Goal: Task Accomplishment & Management: Use online tool/utility

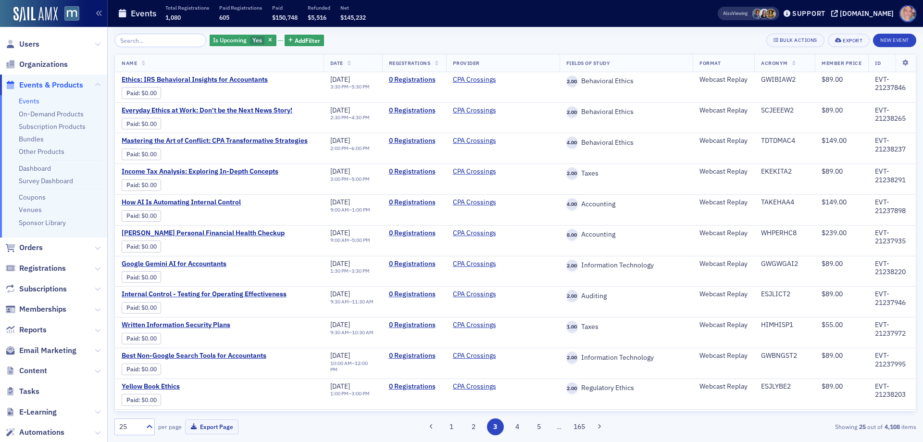
click at [29, 98] on link "Events" at bounding box center [29, 101] width 21 height 9
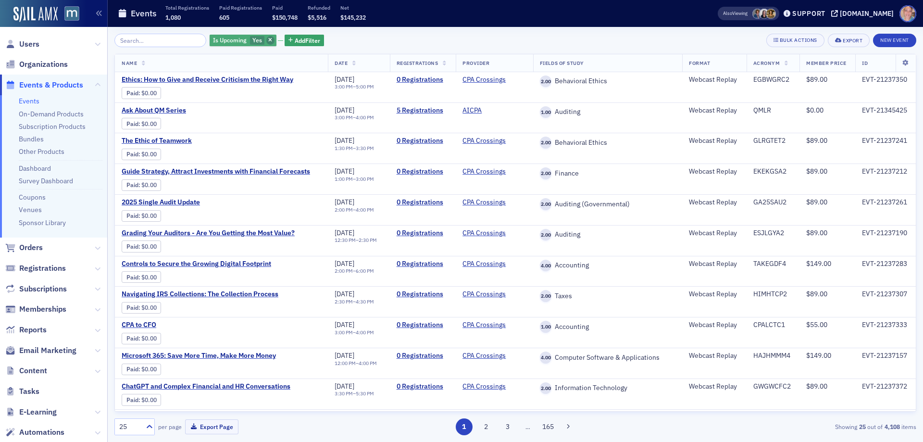
drag, startPoint x: 247, startPoint y: 41, endPoint x: 260, endPoint y: 41, distance: 13.0
click at [252, 41] on span "Yes" at bounding box center [257, 40] width 10 height 8
click at [303, 45] on div "Yes No" at bounding box center [306, 40] width 81 height 22
click at [303, 42] on input "No" at bounding box center [302, 40] width 9 height 9
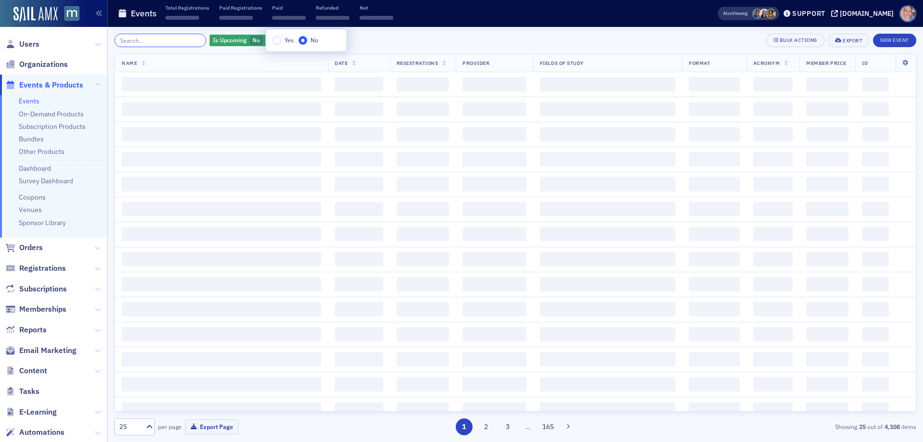
click at [122, 42] on input "search" at bounding box center [160, 40] width 92 height 13
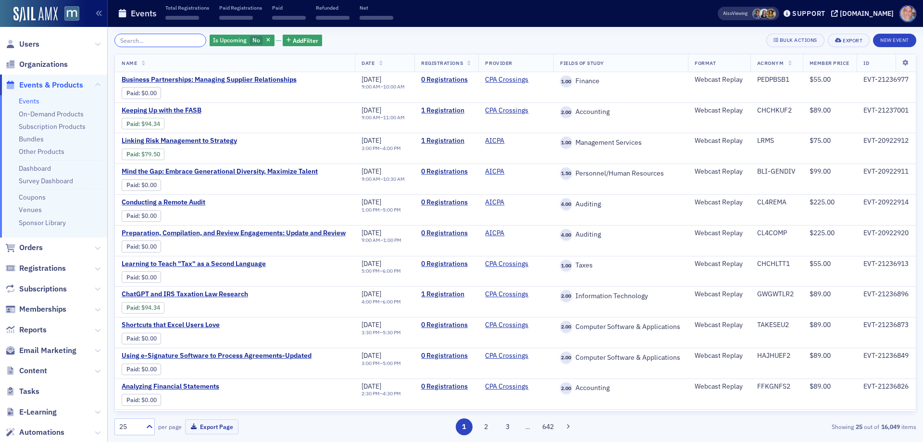
click at [139, 44] on input "search" at bounding box center [160, 40] width 92 height 13
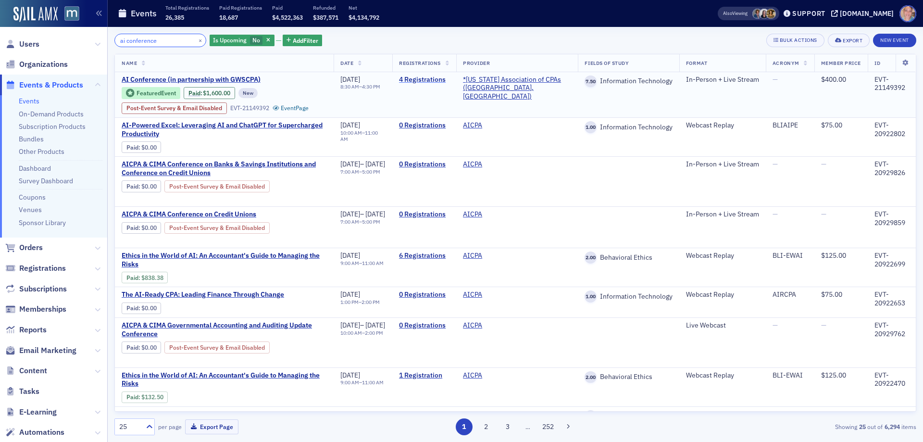
type input "ai conference"
click at [447, 78] on link "4 Registrations" at bounding box center [424, 79] width 50 height 9
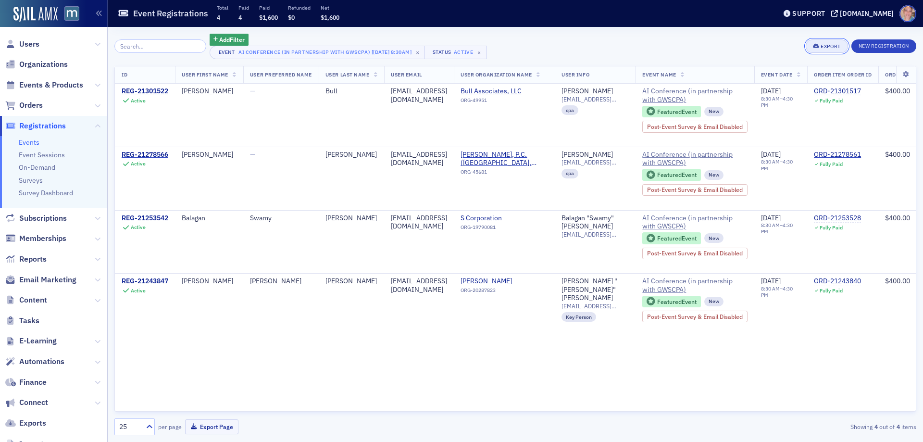
click at [825, 43] on button "Export" at bounding box center [826, 45] width 42 height 13
click at [429, 94] on div "gbull@bullassociates.com" at bounding box center [419, 95] width 56 height 17
click at [428, 94] on div "gbull@bullassociates.com" at bounding box center [419, 95] width 56 height 17
copy div "gbull@bullassociates.com"
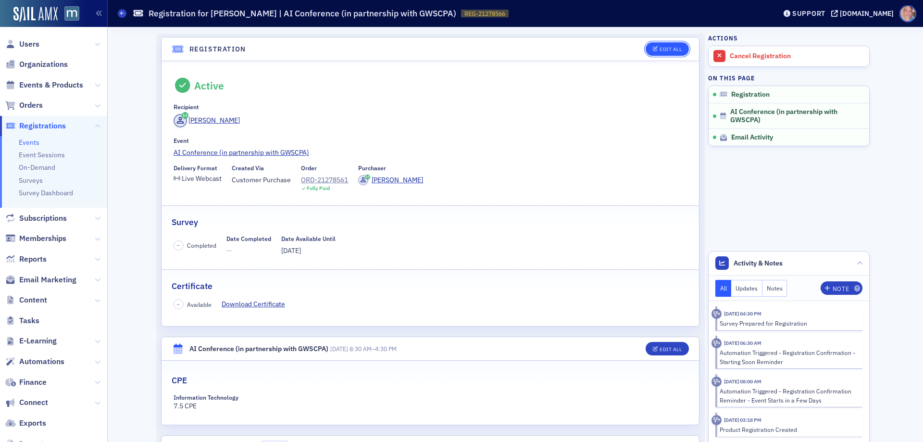
click at [659, 49] on div "Edit All" at bounding box center [670, 49] width 22 height 5
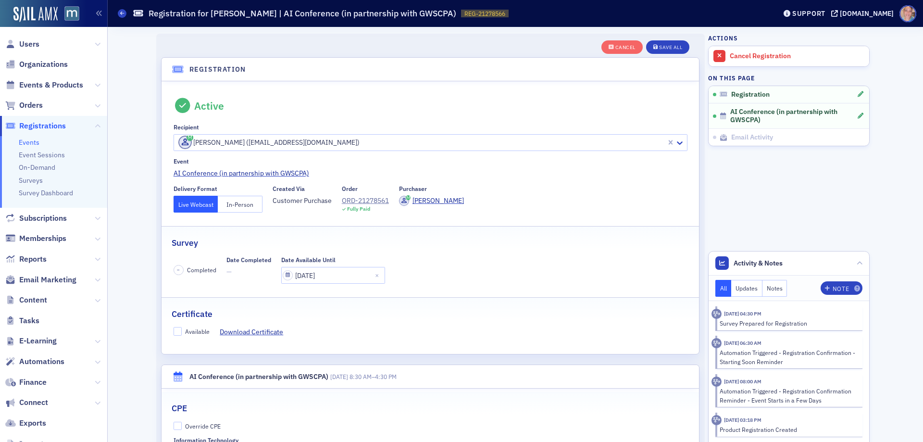
scroll to position [25, 0]
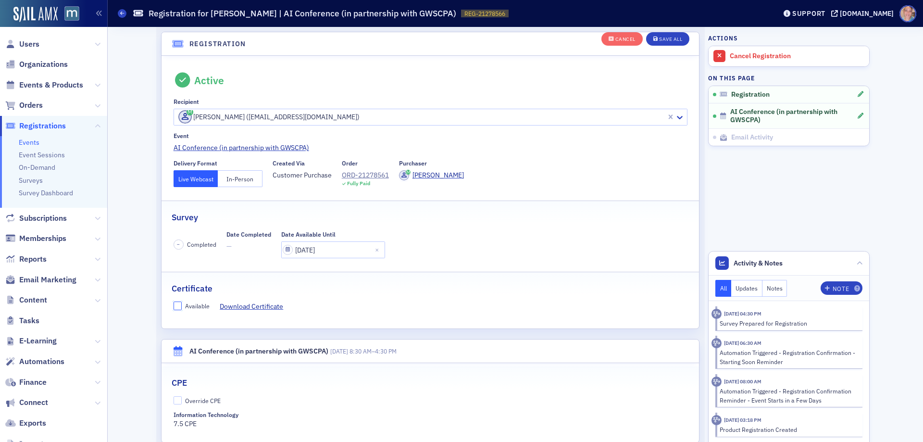
click at [175, 308] on input "Available" at bounding box center [177, 305] width 9 height 9
checkbox input "true"
click at [174, 401] on input "Override CPE" at bounding box center [177, 400] width 9 height 9
checkbox input "true"
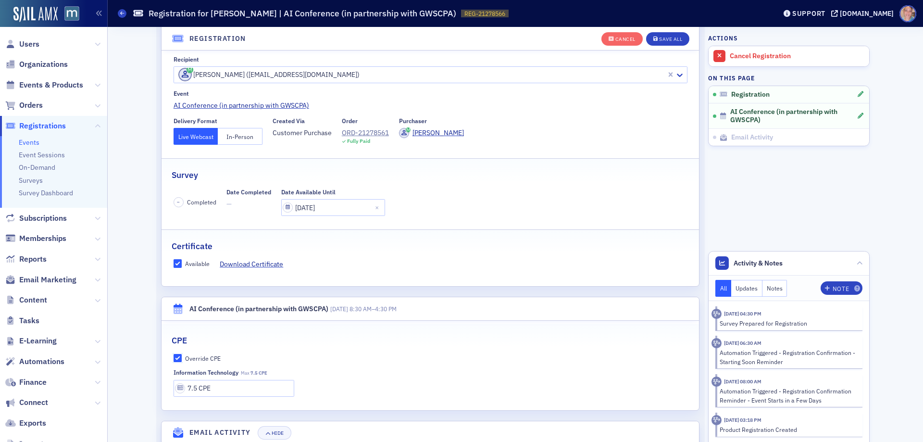
scroll to position [122, 0]
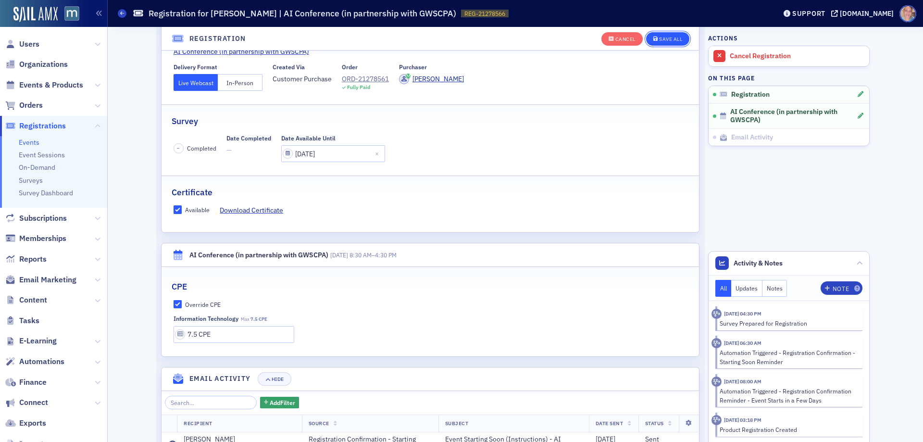
click at [663, 41] on div "Save All" at bounding box center [670, 39] width 23 height 5
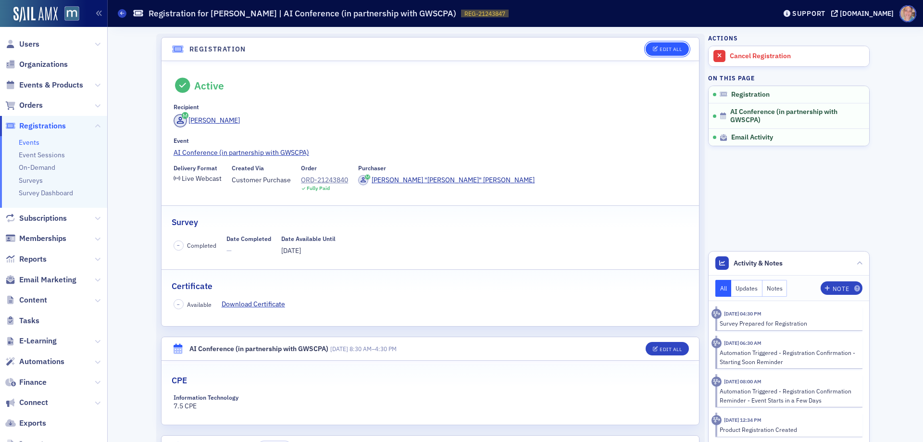
click at [661, 48] on div "Edit All" at bounding box center [670, 49] width 22 height 5
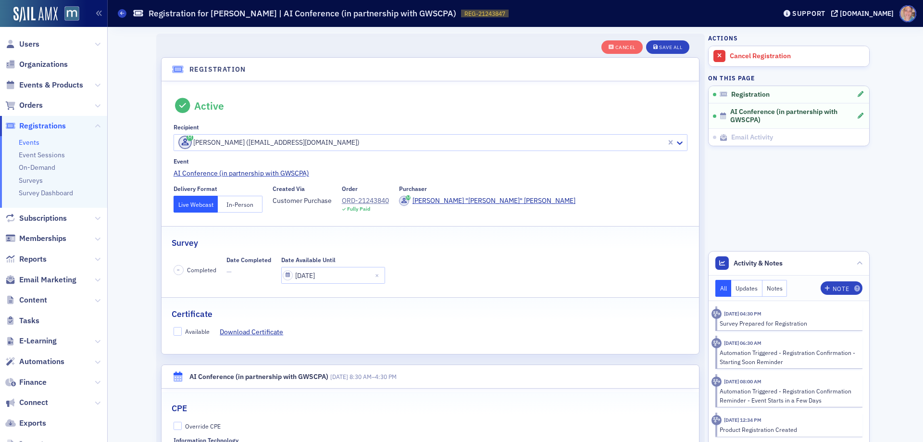
scroll to position [25, 0]
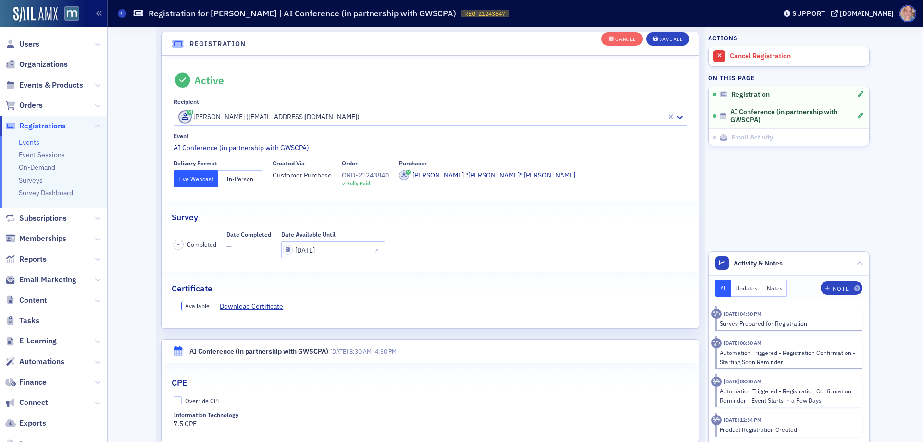
click at [173, 303] on input "Available" at bounding box center [177, 305] width 9 height 9
checkbox input "true"
click at [173, 401] on input "Override CPE" at bounding box center [177, 400] width 9 height 9
checkbox input "true"
click at [671, 37] on div "Save All" at bounding box center [670, 39] width 23 height 5
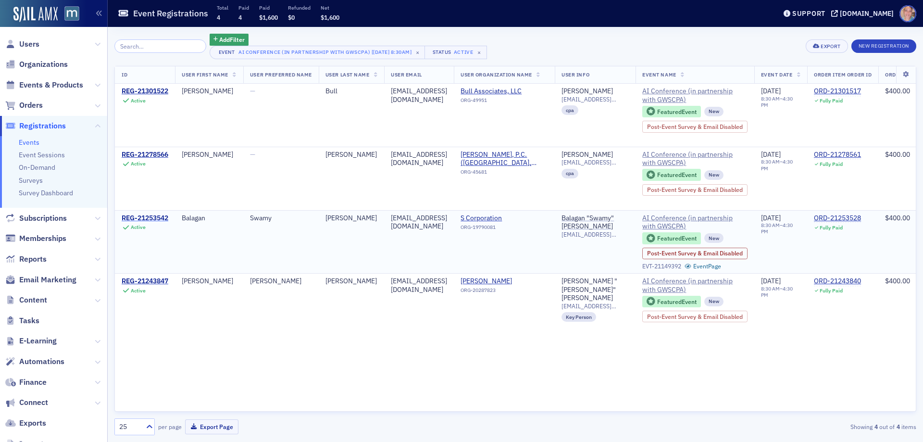
click at [156, 216] on div "REG-21253542" at bounding box center [145, 218] width 47 height 9
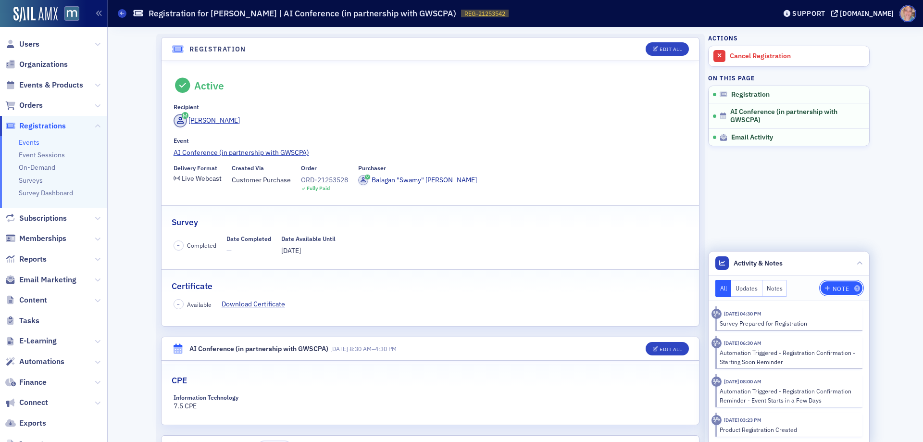
click at [832, 288] on div "Note" at bounding box center [840, 288] width 16 height 5
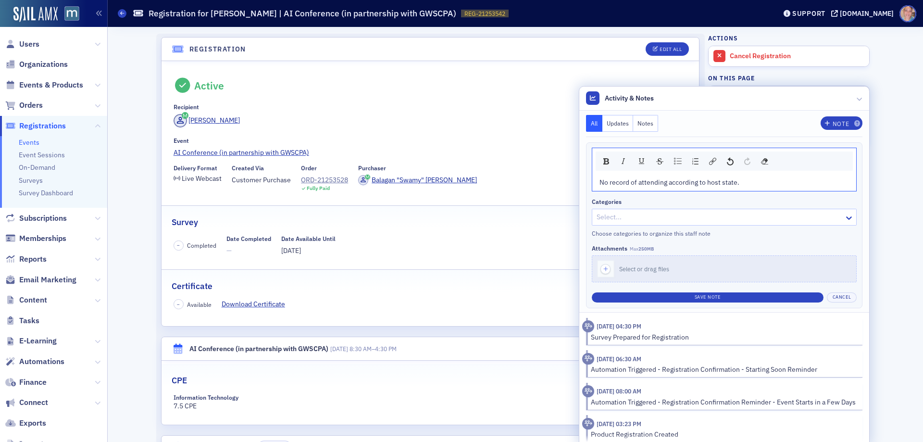
click at [724, 219] on div at bounding box center [719, 217] width 248 height 12
click at [739, 183] on div "No record of attending according to host state." at bounding box center [724, 182] width 250 height 10
click at [708, 299] on button "Save Note" at bounding box center [707, 297] width 232 height 10
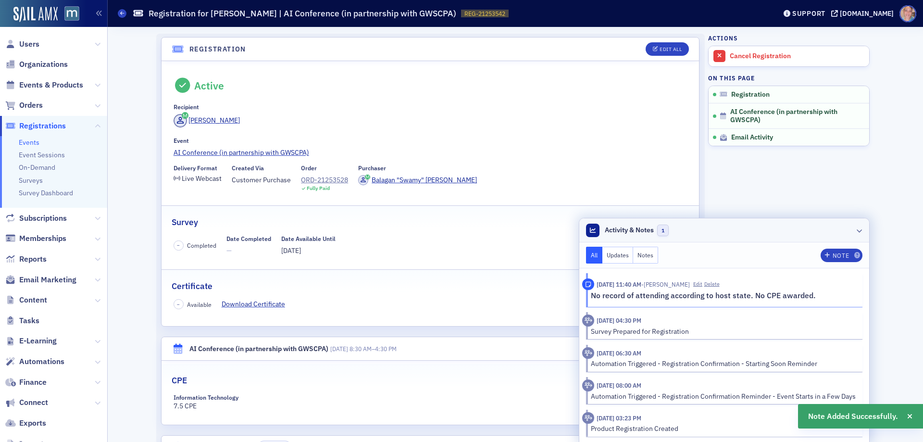
click at [856, 224] on header "Activity & Notes 1" at bounding box center [724, 230] width 290 height 24
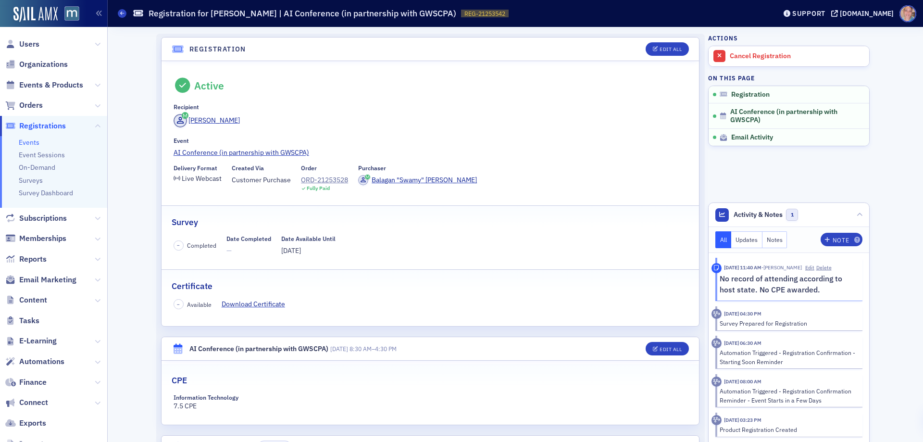
drag, startPoint x: 49, startPoint y: 84, endPoint x: 49, endPoint y: 75, distance: 8.7
click at [48, 85] on span "Events & Products" at bounding box center [51, 85] width 64 height 11
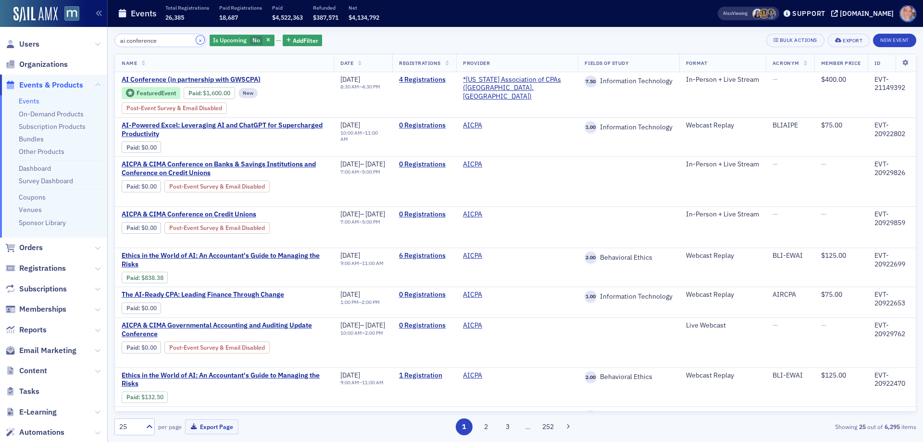
click at [196, 40] on button "×" at bounding box center [200, 40] width 9 height 9
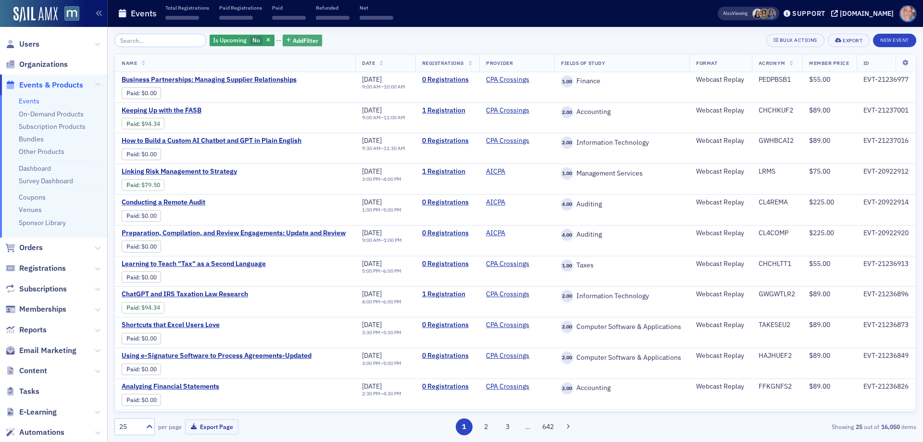
click at [293, 38] on span "Add Filter" at bounding box center [305, 40] width 25 height 9
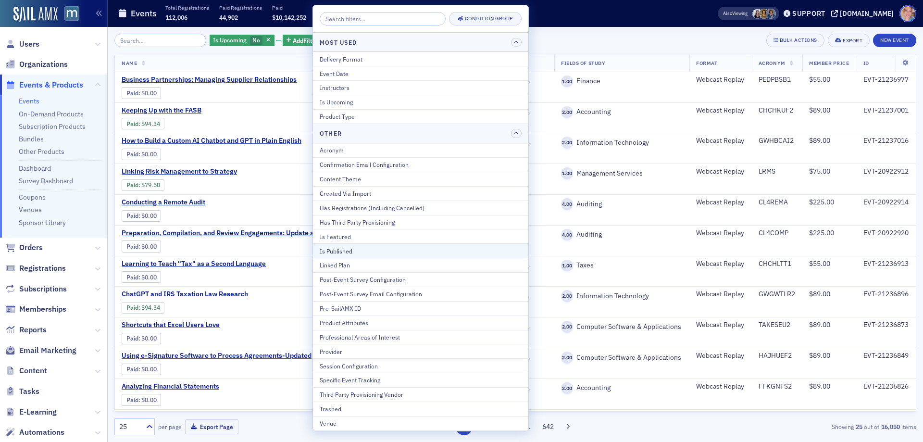
click at [362, 250] on div "Is Published" at bounding box center [421, 250] width 202 height 9
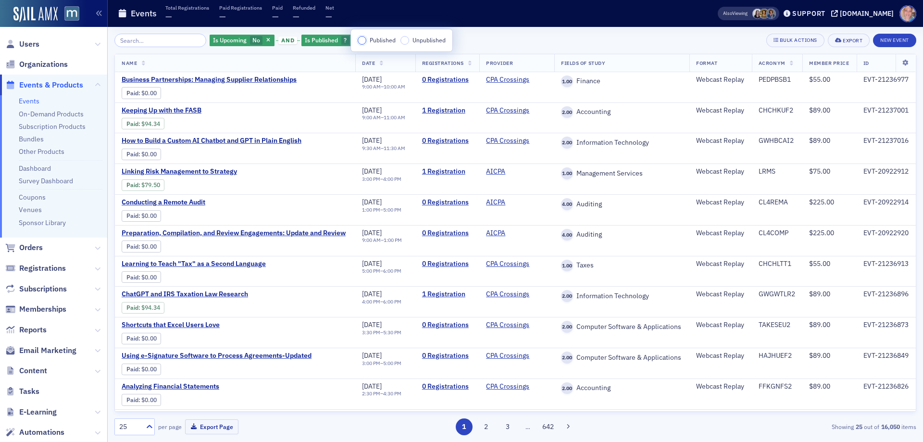
click at [359, 39] on input "Published" at bounding box center [361, 40] width 9 height 9
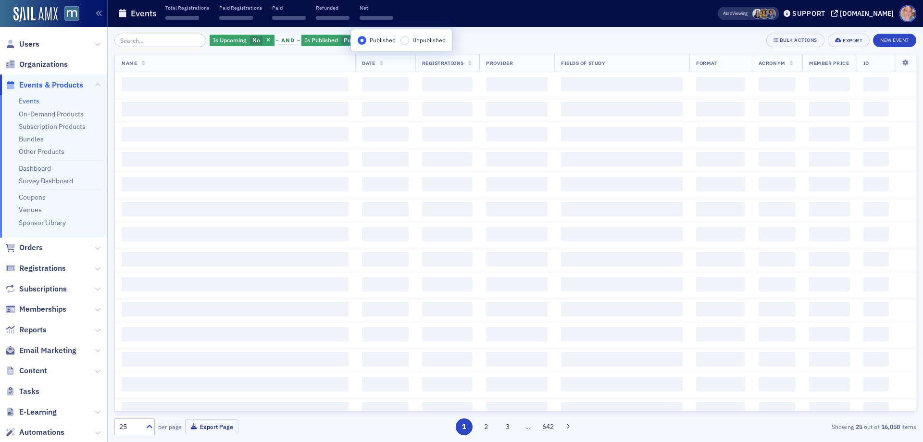
click at [482, 46] on div "Is Upcoming No and Is Published Published Add Filter Bulk Actions Export New Ev…" at bounding box center [514, 40] width 801 height 13
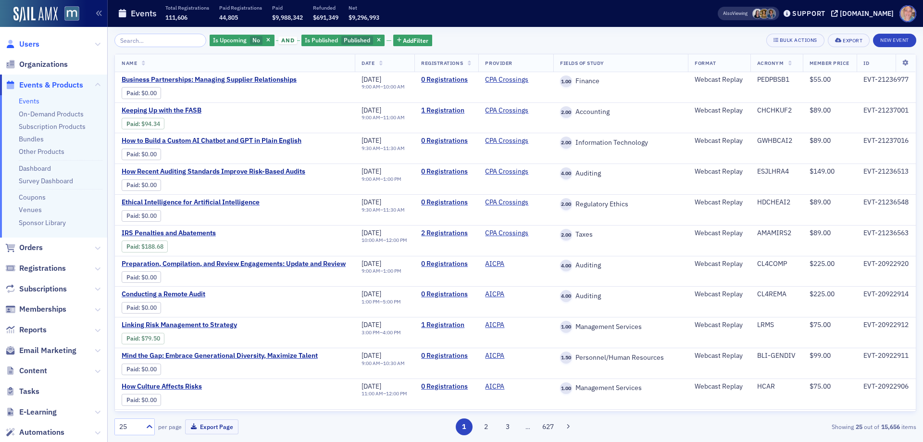
click at [38, 45] on span "Users" at bounding box center [29, 44] width 20 height 11
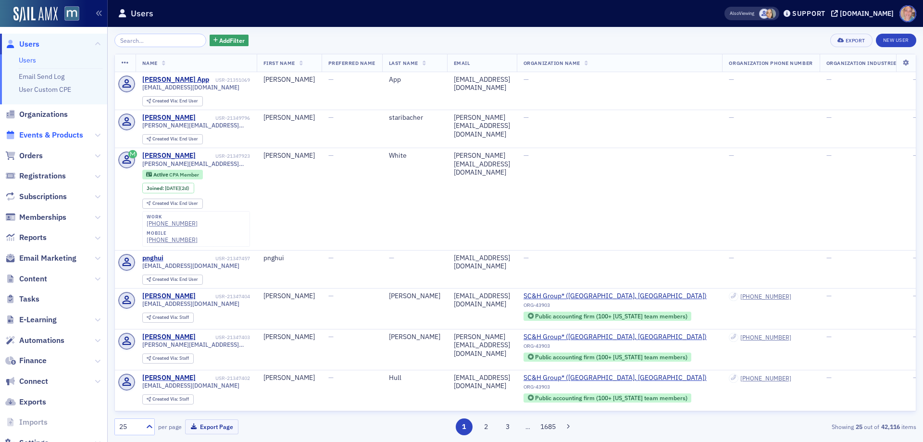
click at [45, 133] on span "Events & Products" at bounding box center [51, 135] width 64 height 11
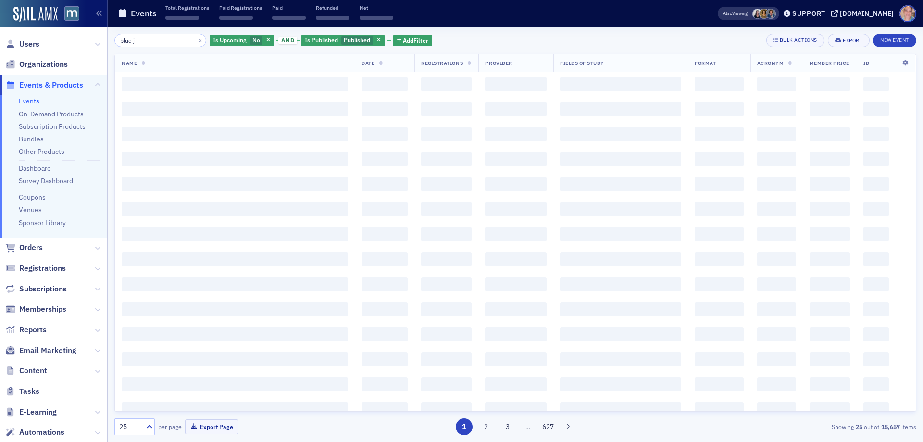
type input "blue j"
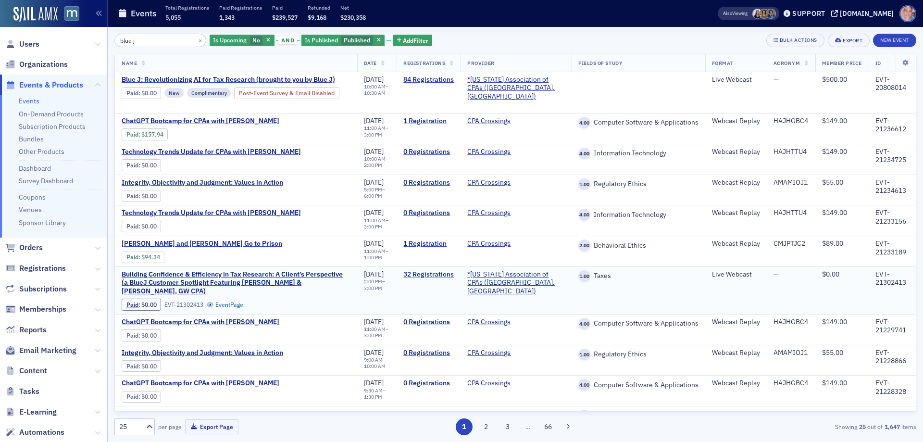
click at [440, 271] on link "32 Registrations" at bounding box center [428, 274] width 50 height 9
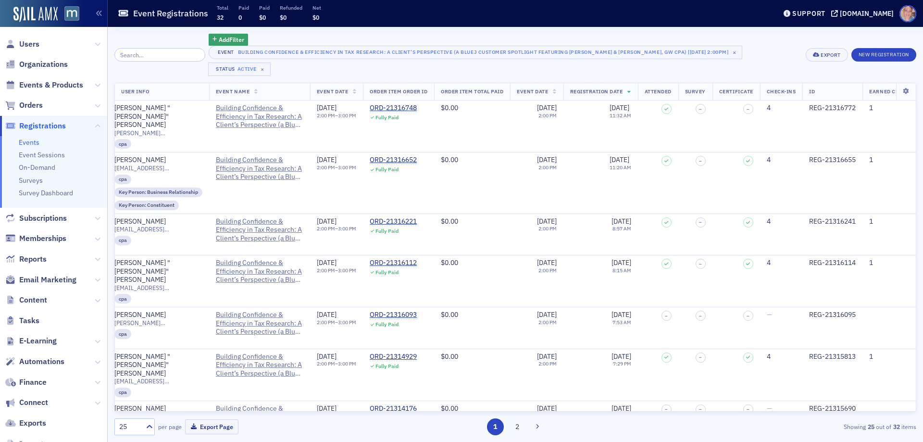
scroll to position [0, 500]
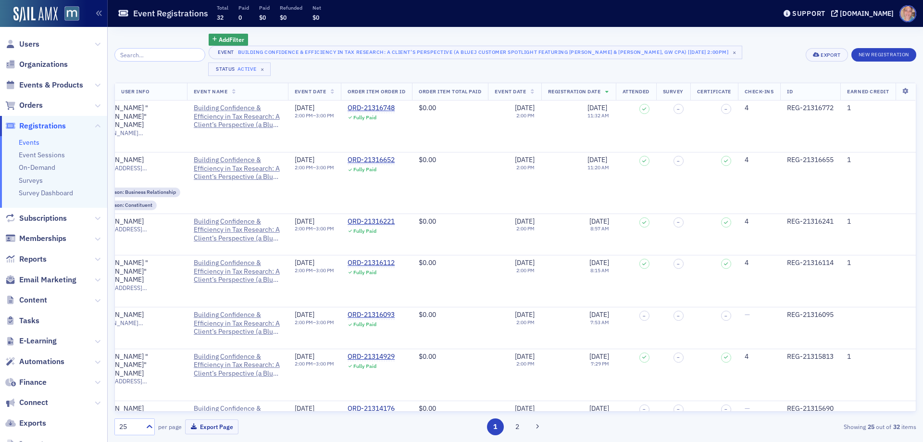
click at [136, 432] on div "25" at bounding box center [128, 426] width 27 height 12
click at [137, 348] on div "50" at bounding box center [135, 350] width 28 height 10
click at [212, 38] on icon "button" at bounding box center [214, 39] width 4 height 5
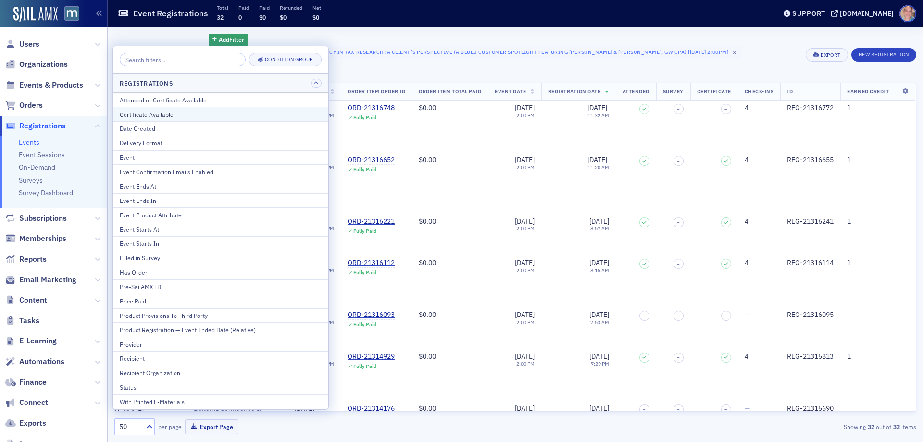
click at [170, 116] on div "Certificate Available" at bounding box center [221, 114] width 202 height 9
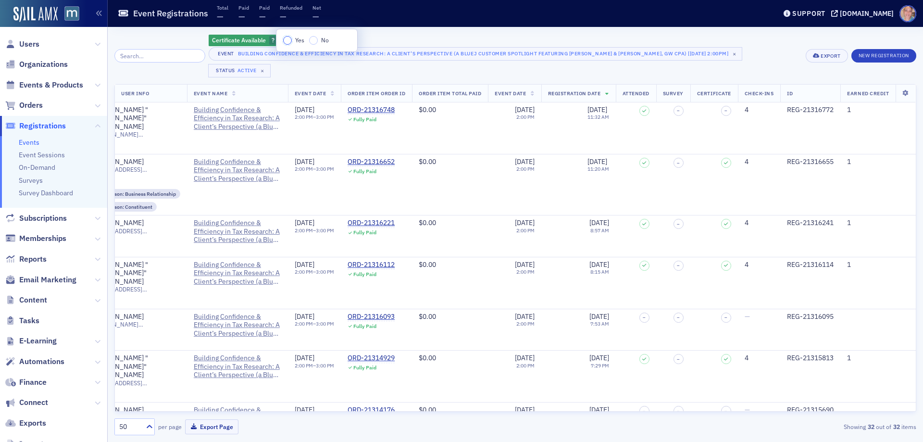
click at [285, 41] on input "Yes" at bounding box center [287, 40] width 9 height 9
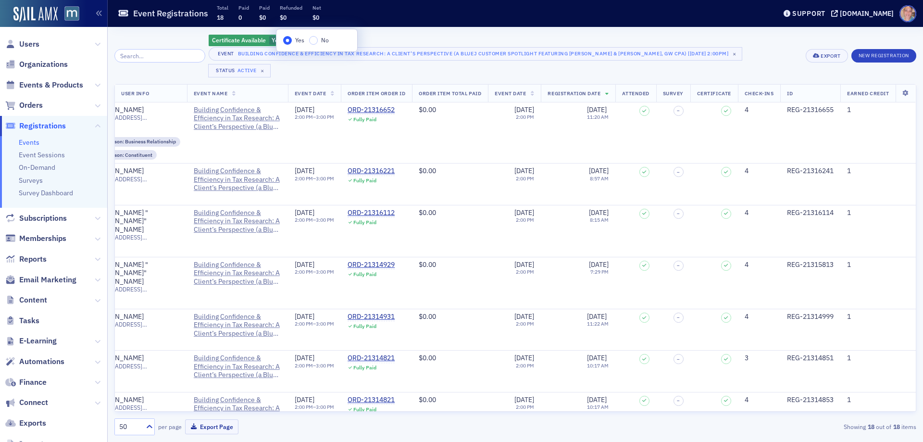
drag, startPoint x: 424, startPoint y: 37, endPoint x: 382, endPoint y: 41, distance: 43.0
click at [424, 37] on div "Certificate Available Yes Add Filter" at bounding box center [504, 40] width 590 height 13
click at [41, 83] on span "Events & Products" at bounding box center [51, 85] width 64 height 11
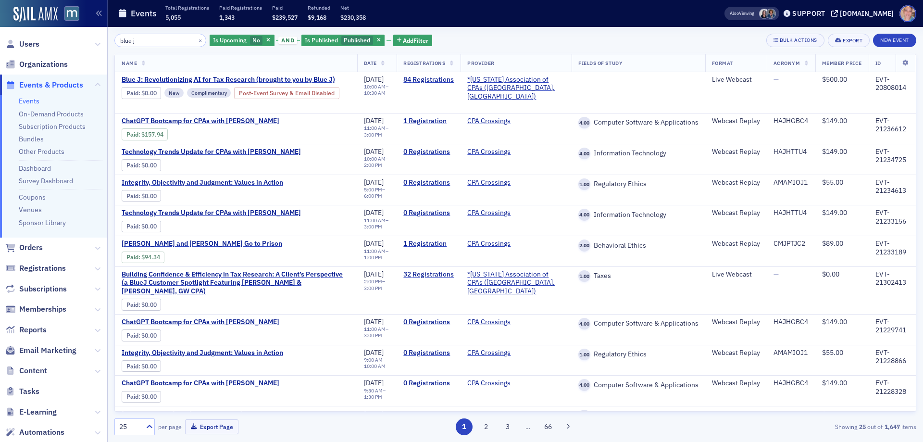
click at [35, 100] on link "Events" at bounding box center [29, 101] width 21 height 9
click at [162, 46] on input "blue j" at bounding box center [160, 40] width 92 height 13
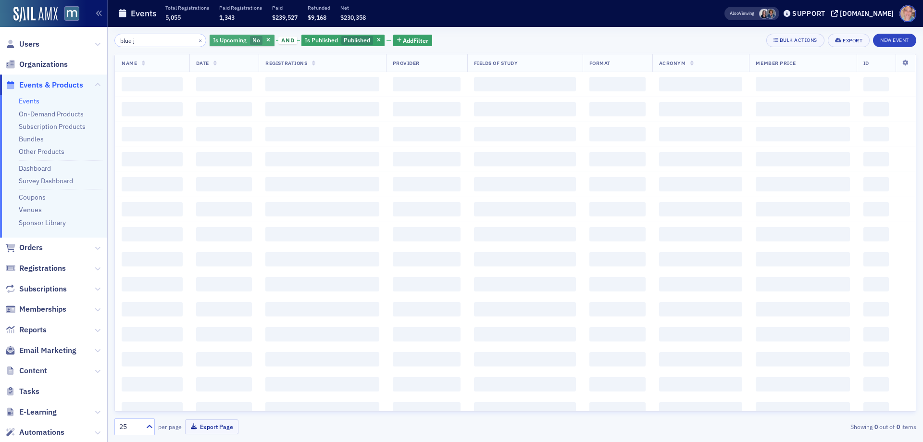
click at [252, 43] on span "No" at bounding box center [256, 40] width 8 height 8
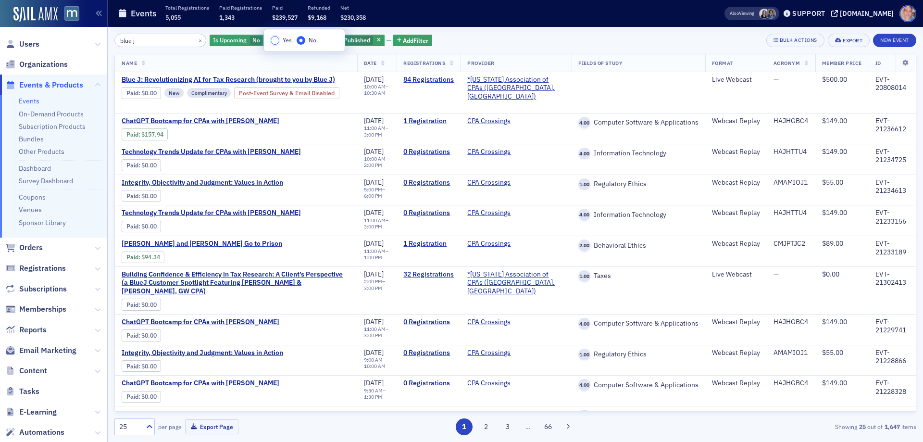
click at [277, 40] on input "Yes" at bounding box center [275, 40] width 9 height 9
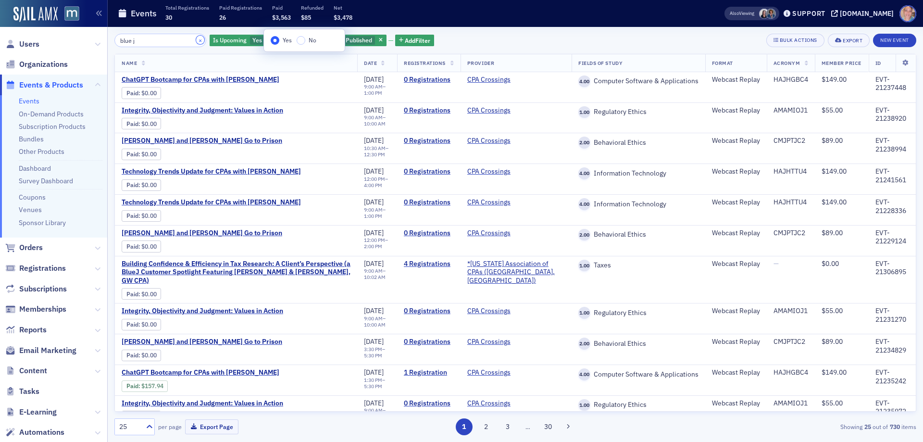
click at [196, 40] on button "×" at bounding box center [200, 40] width 9 height 9
click at [155, 40] on input "search" at bounding box center [160, 40] width 92 height 13
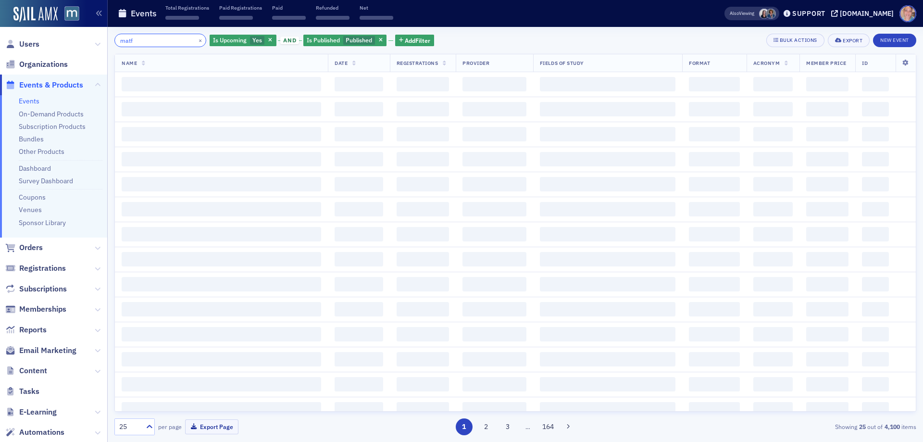
type input "matf"
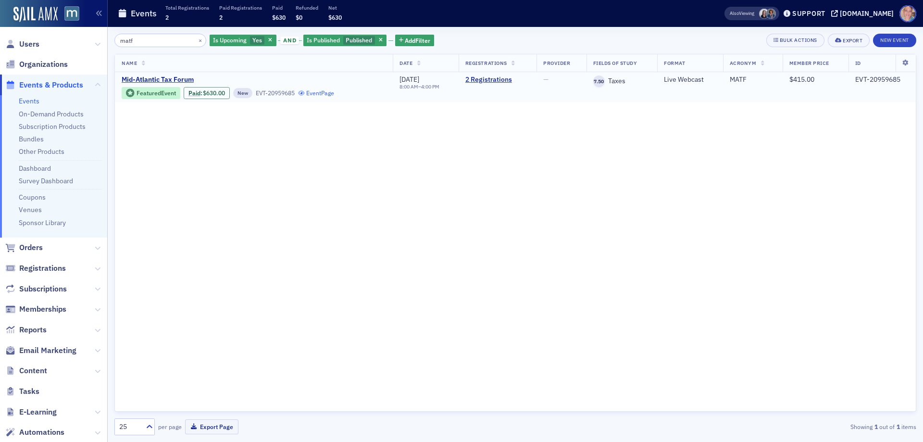
click at [329, 91] on link "Event Page" at bounding box center [316, 92] width 37 height 7
click at [33, 44] on span "Users" at bounding box center [29, 44] width 20 height 11
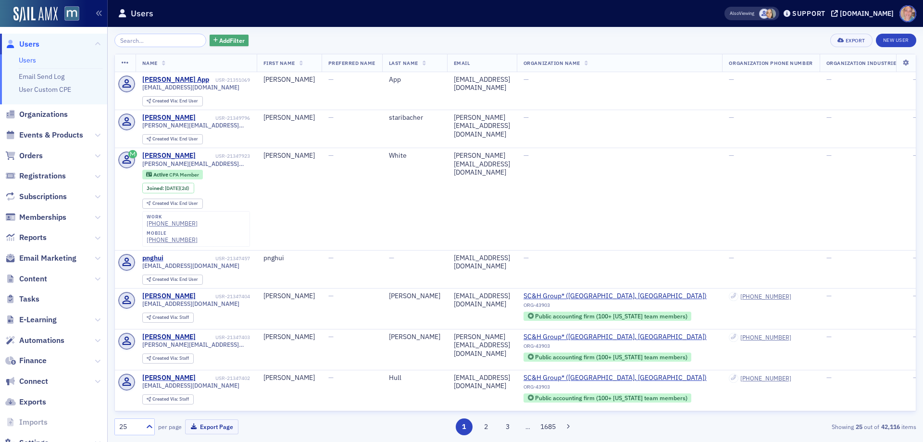
click at [220, 42] on span "Add Filter" at bounding box center [231, 40] width 25 height 9
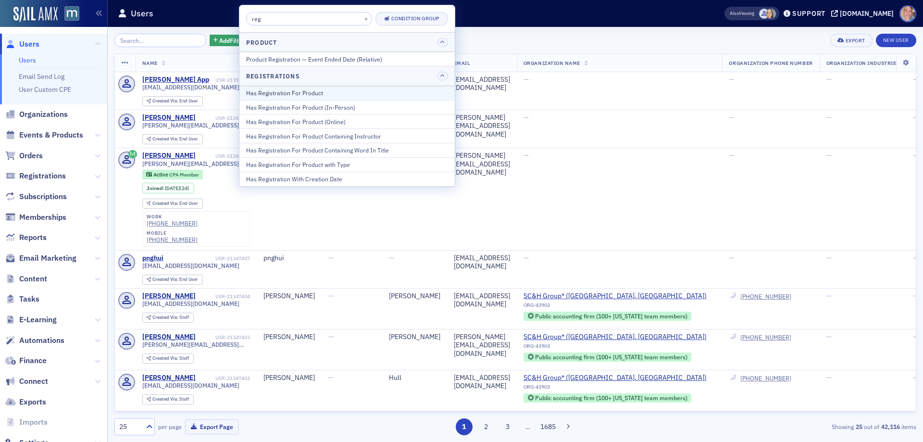
type input "reg"
click at [332, 94] on div "Has Registration For Product" at bounding box center [347, 92] width 202 height 9
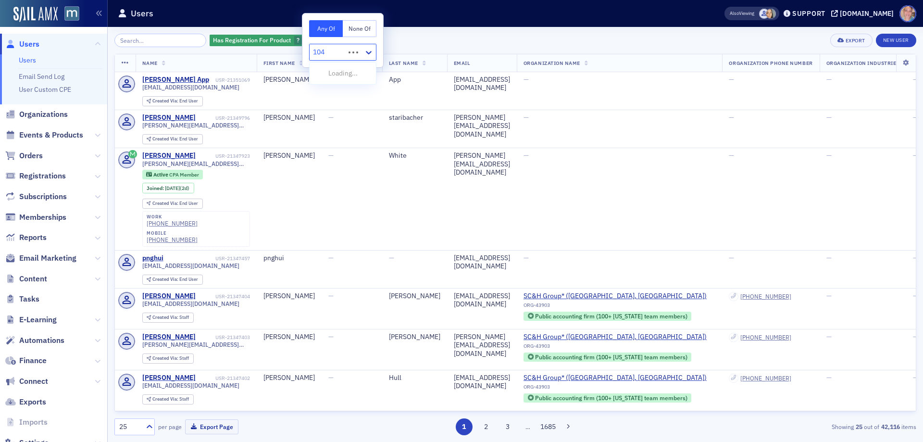
type input "1040"
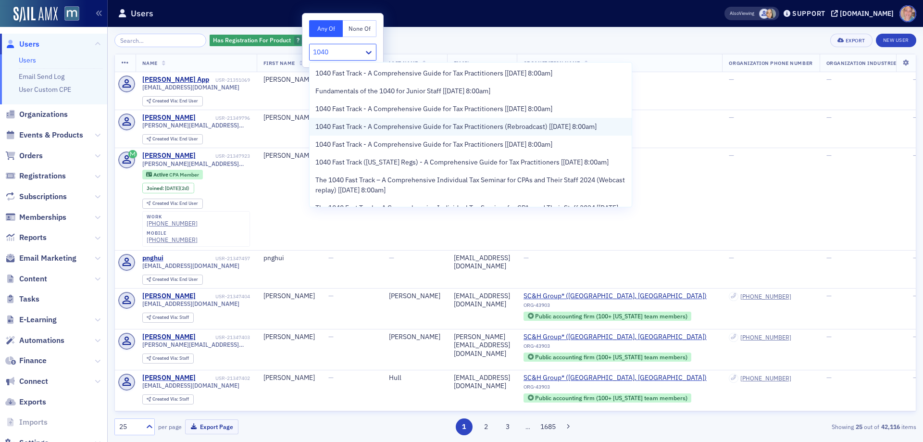
click at [353, 131] on span "1040 Fast Track - A Comprehensive Guide for Tax Practitioners (Rebroadcast) [2/…" at bounding box center [455, 127] width 281 height 10
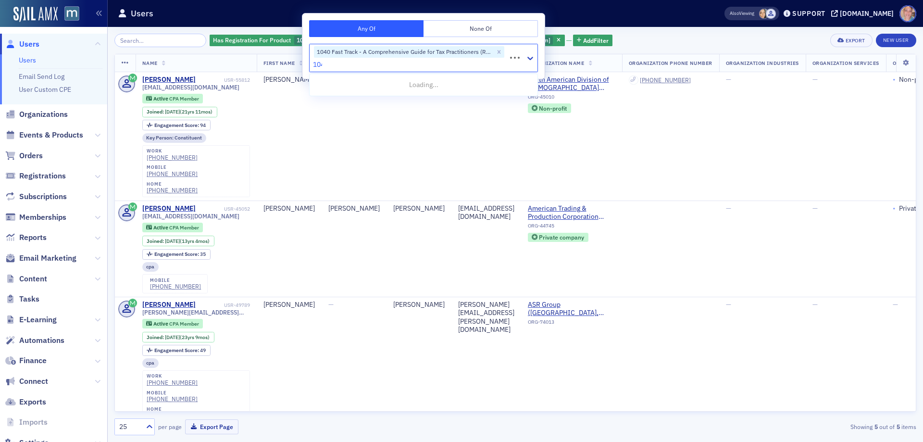
type input "1040"
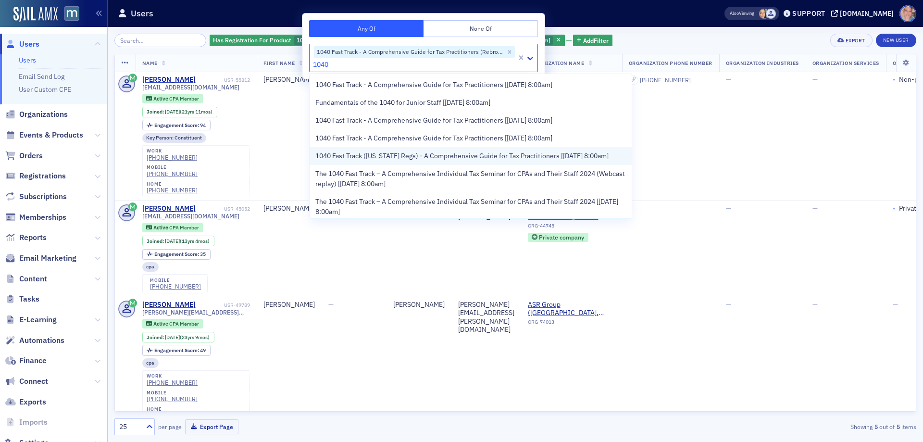
click at [362, 153] on span "1040 Fast Track (Florida Regs) - A Comprehensive Guide for Tax Practitioners [1…" at bounding box center [461, 156] width 293 height 10
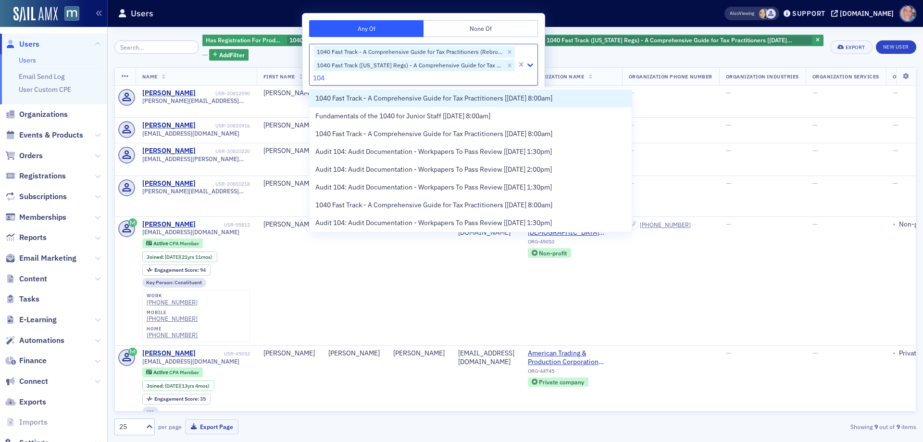
type input "1040"
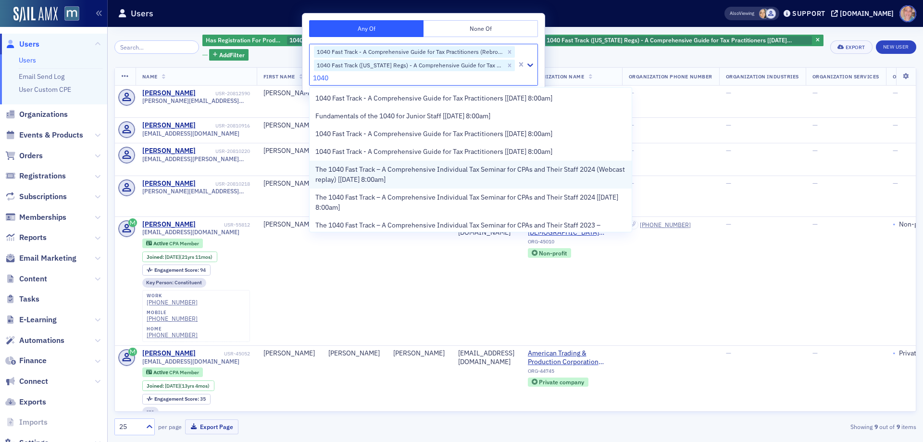
click at [394, 174] on span "The 1040 Fast Track – A Comprehensive Individual Tax Seminar for CPAs and Their…" at bounding box center [470, 174] width 310 height 20
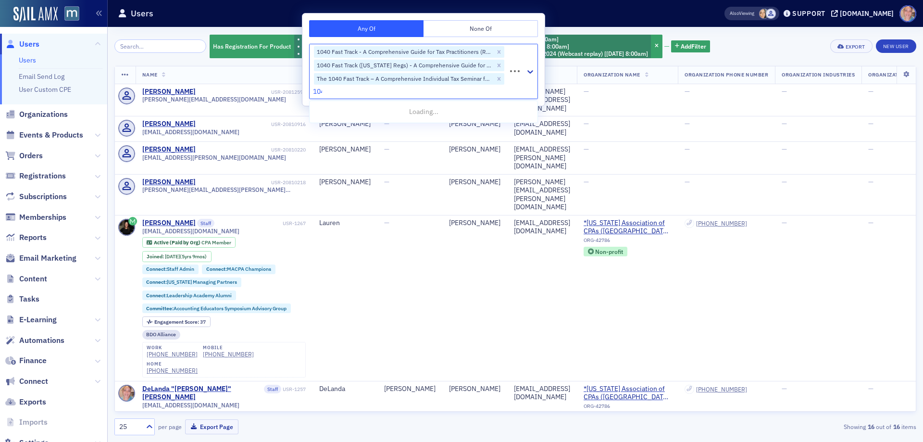
type input "1040"
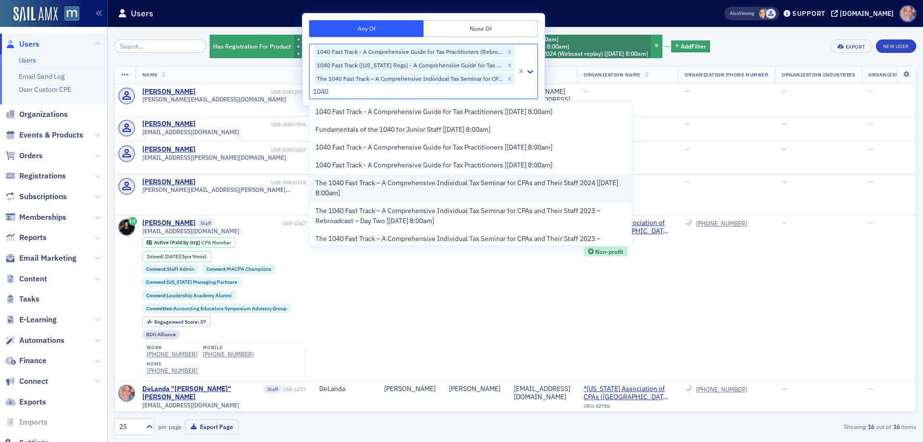
click at [357, 191] on span "The 1040 Fast Track – A Comprehensive Individual Tax Seminar for CPAs and Their…" at bounding box center [470, 188] width 310 height 20
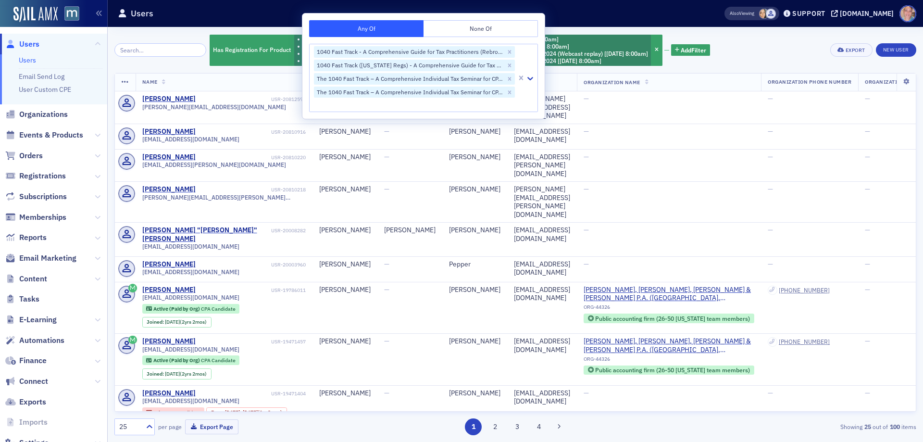
click at [756, 55] on div "Has Registration For Product 1040 Fast Track - A Comprehensive Guide for Tax Pr…" at bounding box center [514, 50] width 801 height 33
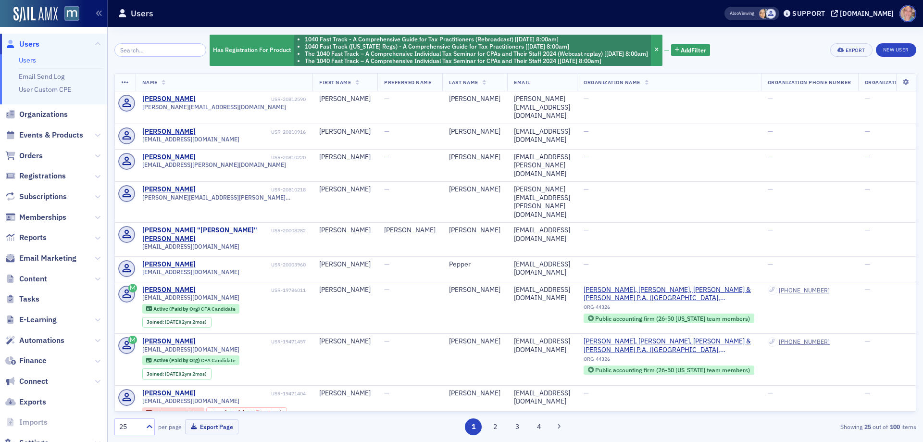
click at [129, 430] on div "25" at bounding box center [129, 426] width 21 height 10
click at [129, 387] on span "250" at bounding box center [127, 385] width 12 height 10
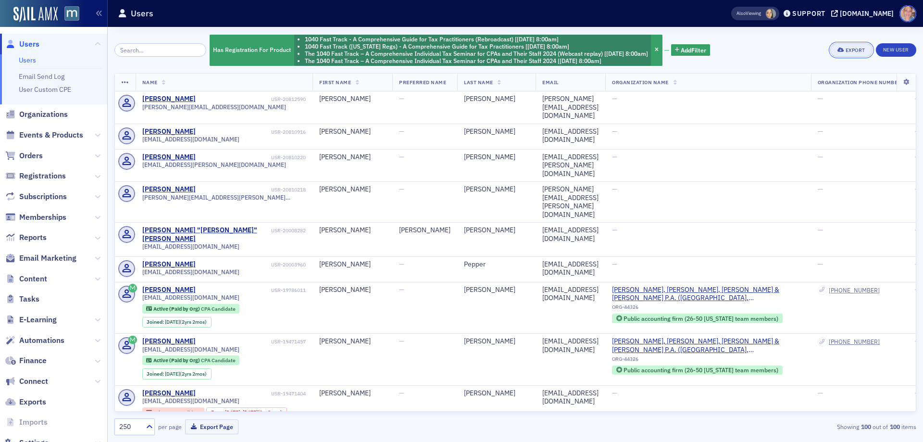
click at [837, 49] on icon "button" at bounding box center [840, 50] width 7 height 5
click at [804, 83] on button "Export All ( 100 Users )" at bounding box center [820, 81] width 101 height 15
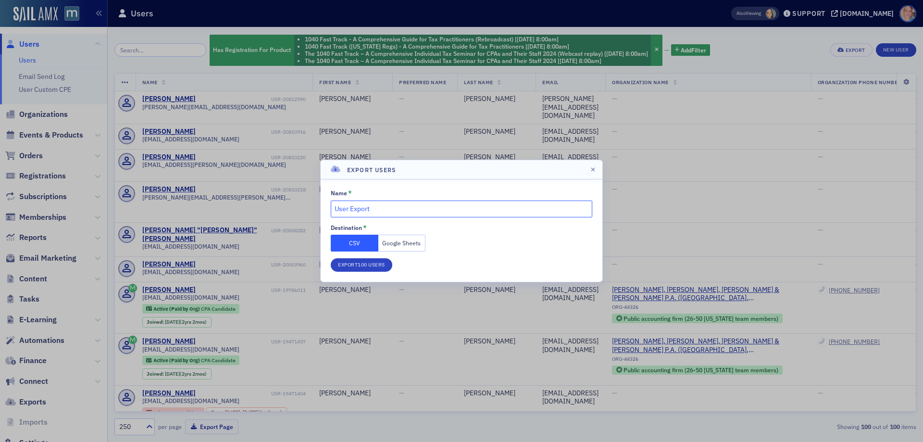
drag, startPoint x: 270, startPoint y: 210, endPoint x: 258, endPoint y: 210, distance: 12.5
click at [262, 210] on div "Export Users Name * User Export Destination * CSV Google Sheets Export 100 Users" at bounding box center [461, 221] width 923 height 442
type input "Past 1040 Regs"
click at [392, 244] on button "Google Sheets" at bounding box center [402, 242] width 48 height 17
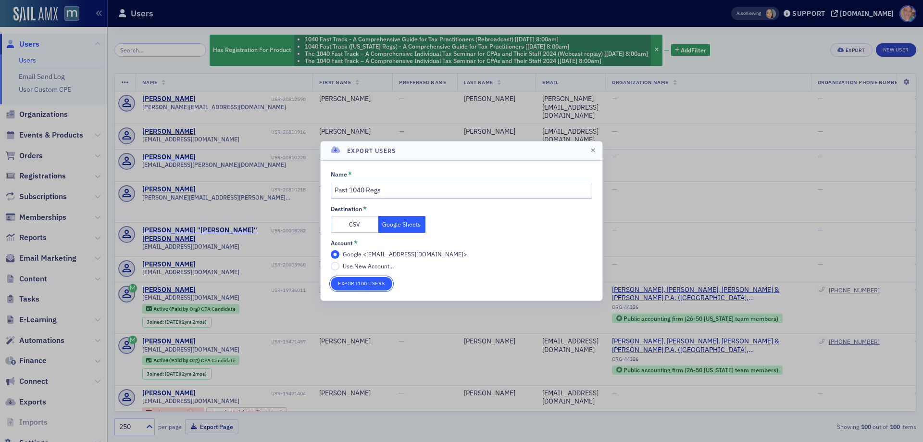
click at [376, 283] on button "Export 100 Users" at bounding box center [362, 283] width 62 height 13
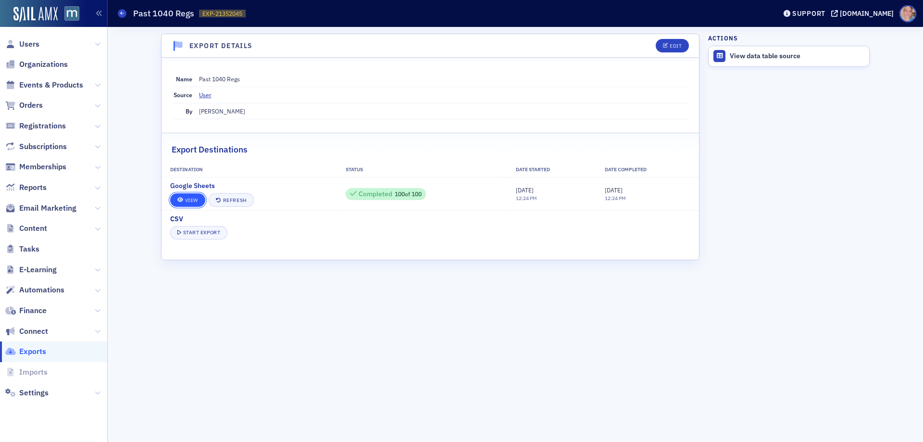
click at [193, 201] on link "View" at bounding box center [187, 199] width 35 height 13
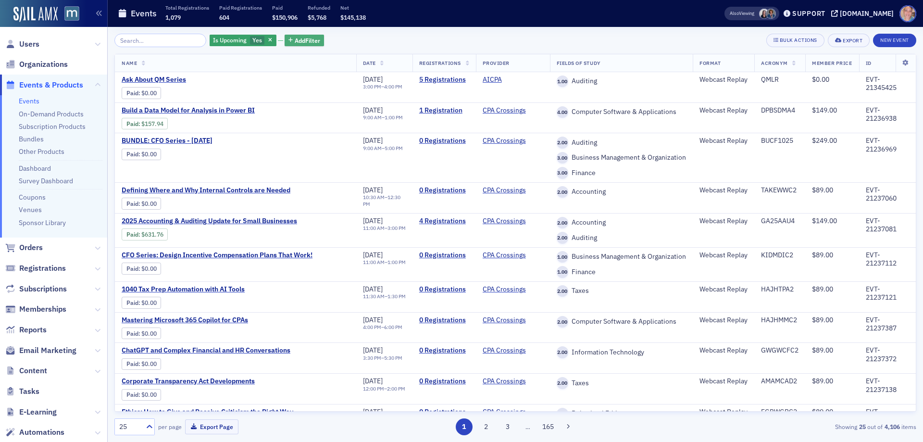
click at [295, 40] on span "Add Filter" at bounding box center [307, 40] width 25 height 9
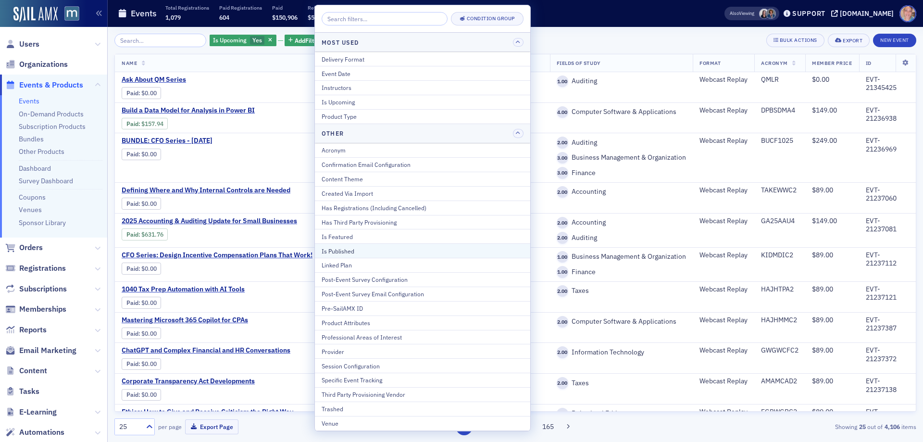
click at [376, 253] on div "Is Published" at bounding box center [422, 250] width 202 height 9
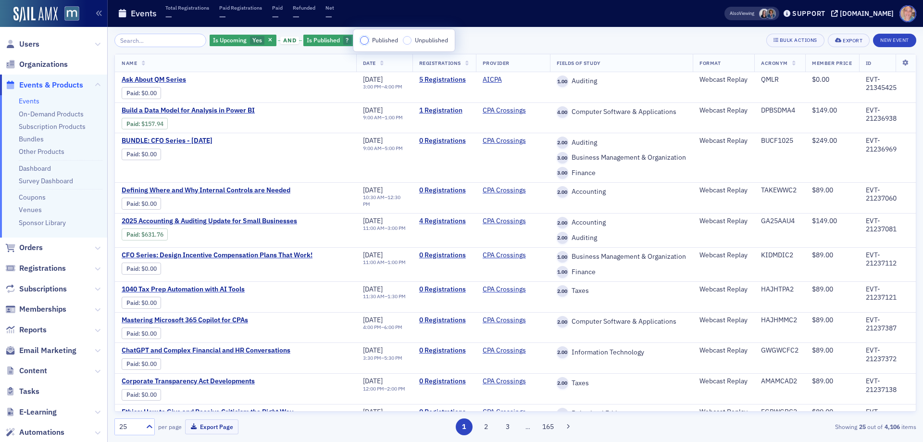
drag, startPoint x: 366, startPoint y: 40, endPoint x: 323, endPoint y: 64, distance: 49.0
click at [366, 39] on input "Published" at bounding box center [364, 40] width 9 height 9
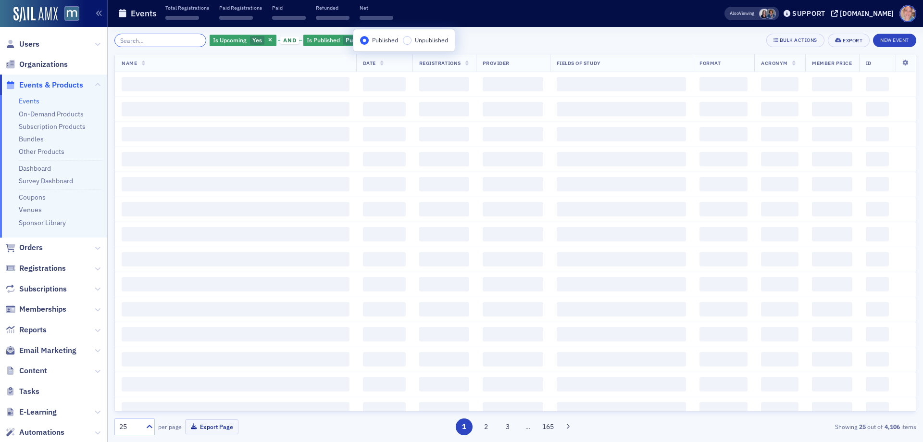
click at [179, 40] on input "search" at bounding box center [160, 40] width 92 height 13
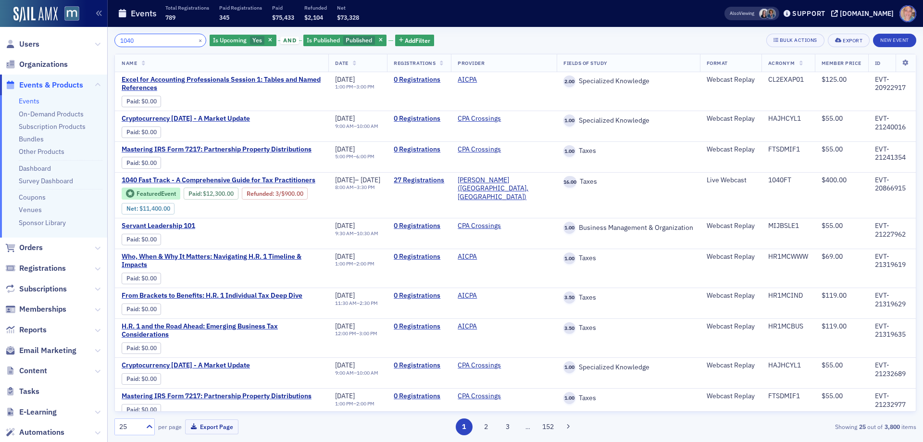
type input "1040"
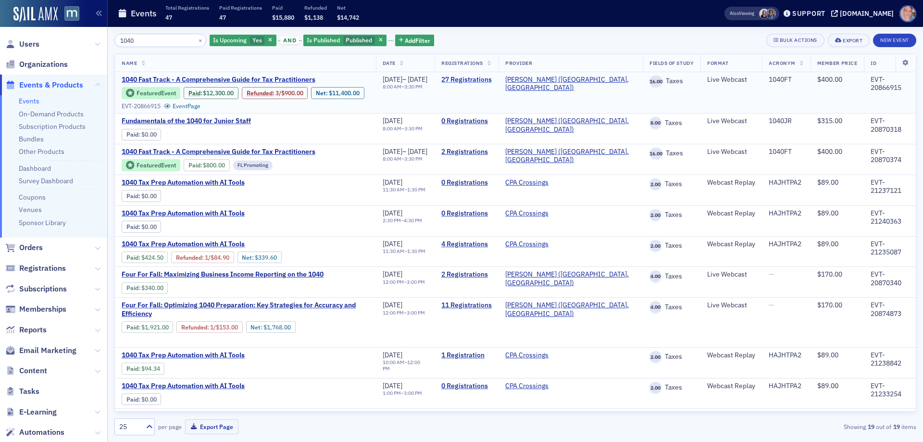
click at [492, 79] on link "27 Registrations" at bounding box center [466, 79] width 50 height 9
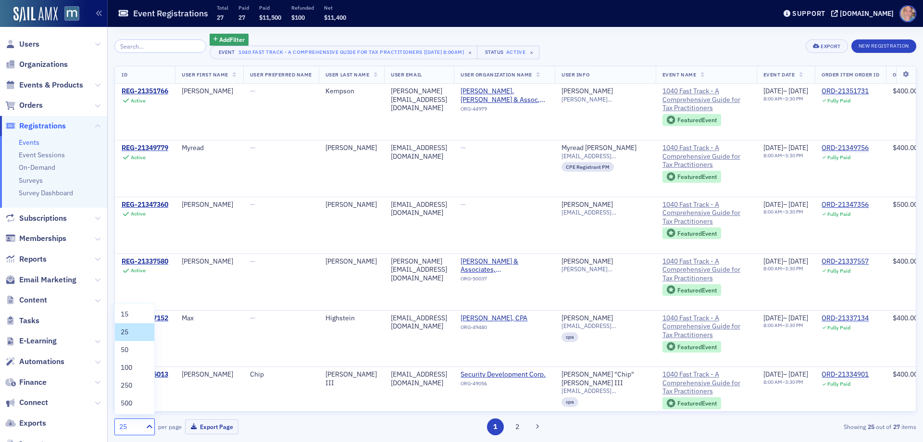
click at [132, 426] on div "25" at bounding box center [129, 426] width 21 height 10
click at [125, 352] on span "50" at bounding box center [125, 350] width 8 height 10
click at [364, 74] on span "User Last Name" at bounding box center [347, 74] width 44 height 7
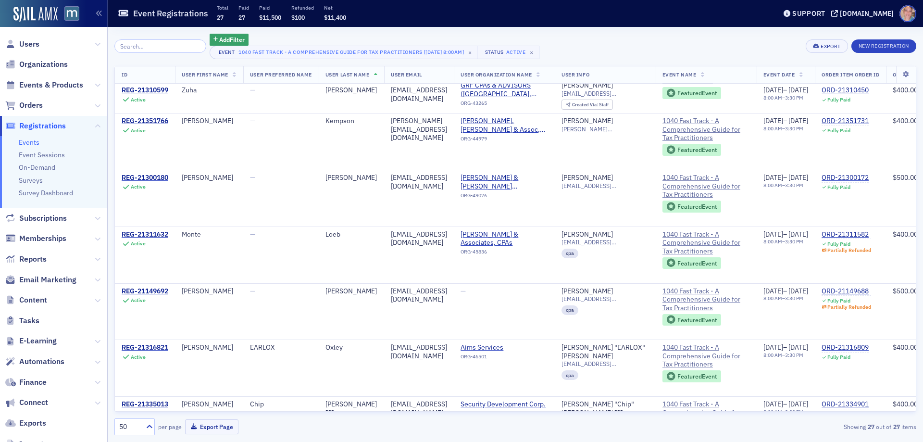
scroll to position [480, 0]
